Goal: Information Seeking & Learning: Learn about a topic

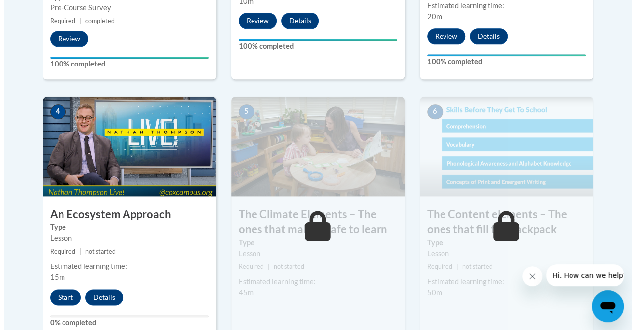
scroll to position [564, 0]
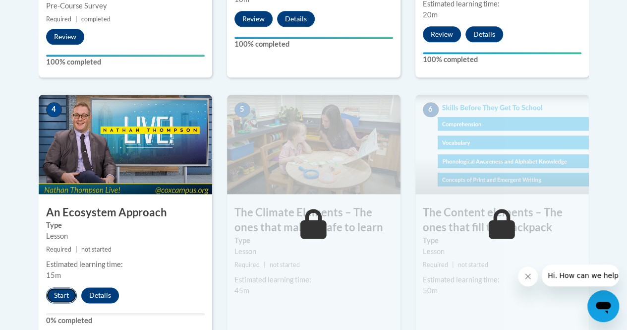
click at [56, 292] on button "Start" at bounding box center [61, 295] width 31 height 16
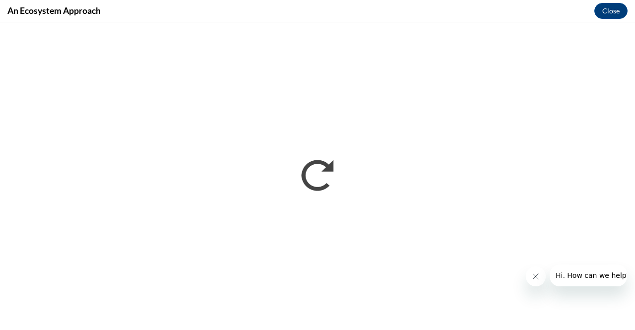
scroll to position [0, 0]
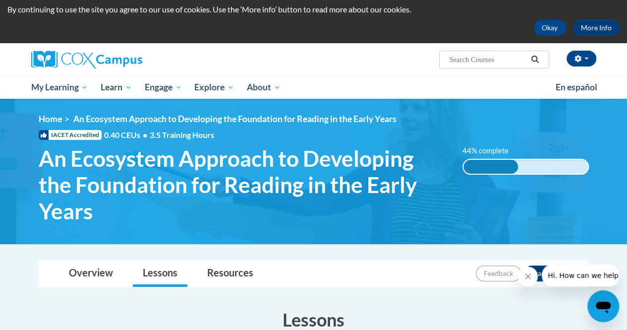
scroll to position [28, 0]
